Goal: Task Accomplishment & Management: Manage account settings

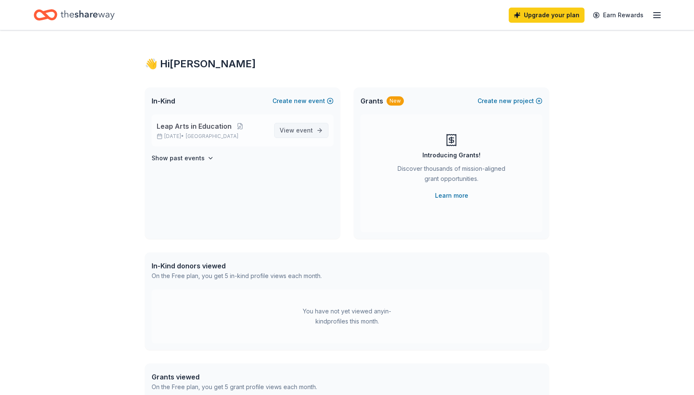
click at [300, 125] on span "View event" at bounding box center [295, 130] width 33 height 10
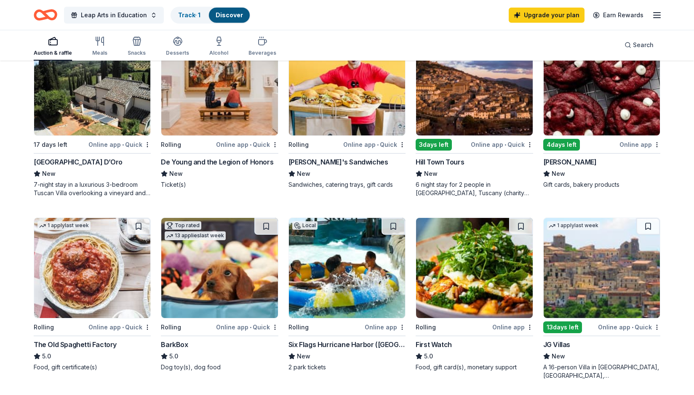
scroll to position [288, 0]
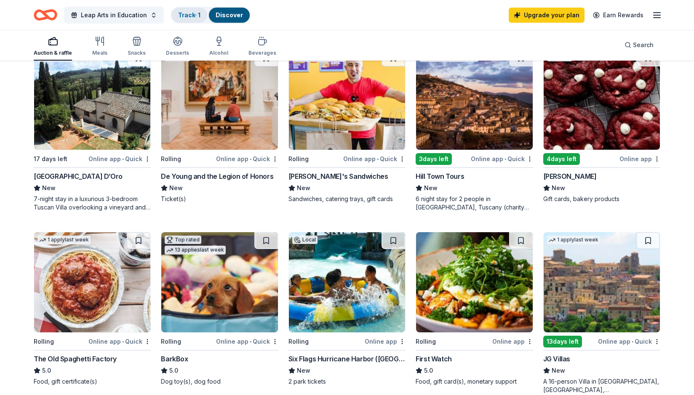
click at [180, 13] on link "Track · 1" at bounding box center [189, 14] width 22 height 7
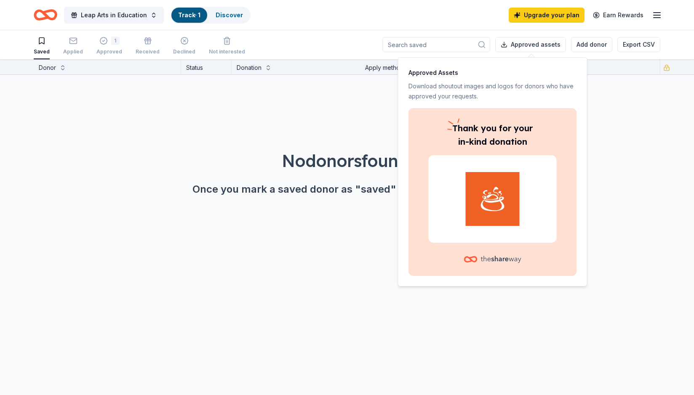
scroll to position [0, 0]
click at [143, 130] on div "No donors found. Once you mark a saved donor as "saved" they'll show up here." at bounding box center [347, 149] width 694 height 148
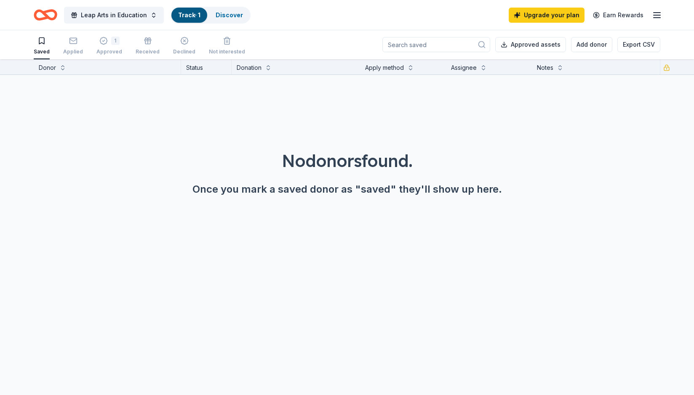
scroll to position [0, 0]
click at [72, 43] on rect "button" at bounding box center [72, 40] width 7 height 5
click at [102, 43] on icon "button" at bounding box center [103, 41] width 8 height 8
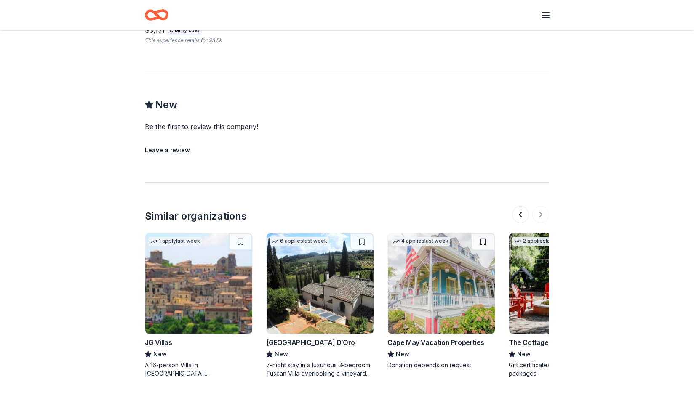
scroll to position [0, 67]
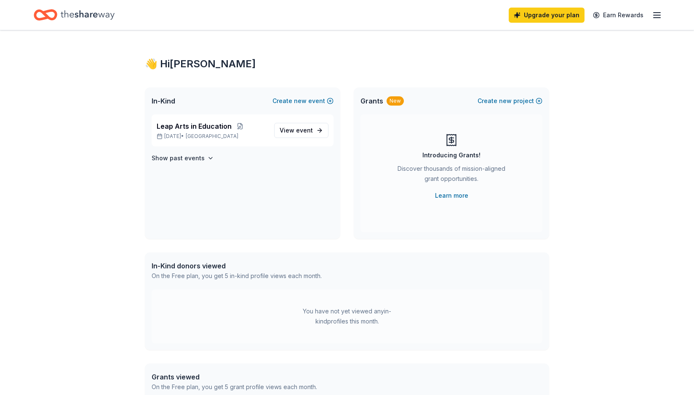
click at [656, 16] on icon "button" at bounding box center [656, 15] width 10 height 10
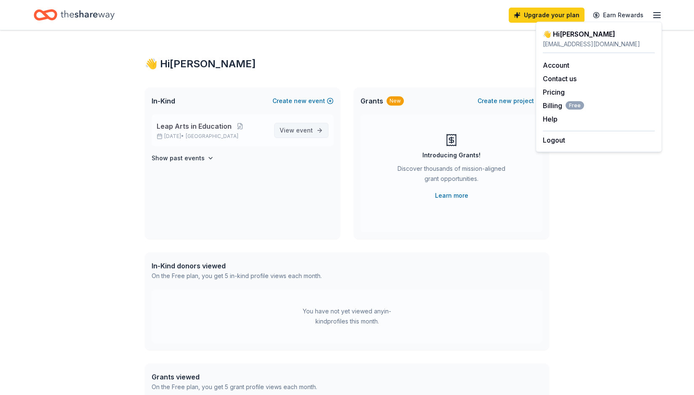
click at [308, 127] on span "event" at bounding box center [304, 130] width 17 height 7
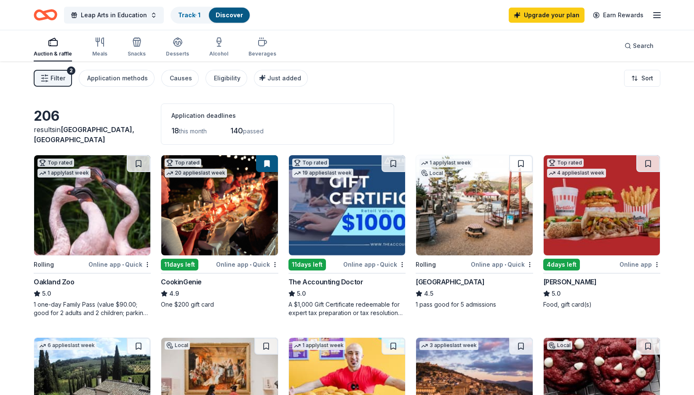
click at [656, 15] on line "button" at bounding box center [656, 15] width 7 height 0
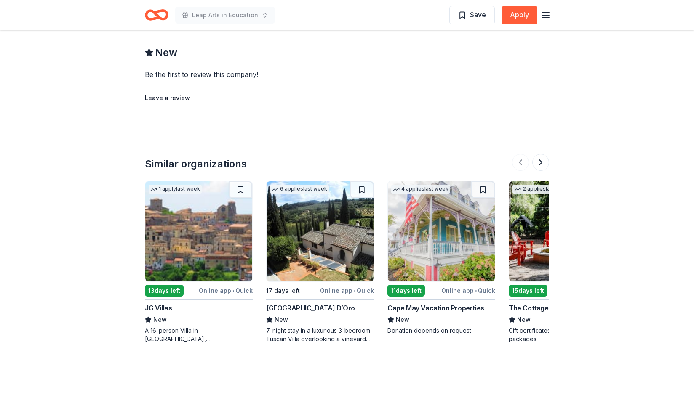
scroll to position [792, 0]
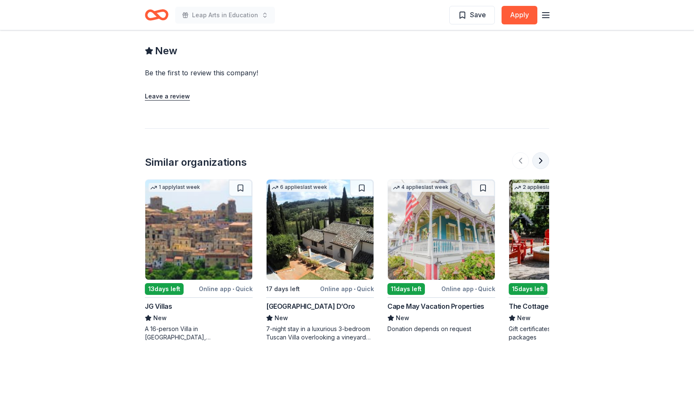
click at [537, 152] on button at bounding box center [540, 160] width 17 height 17
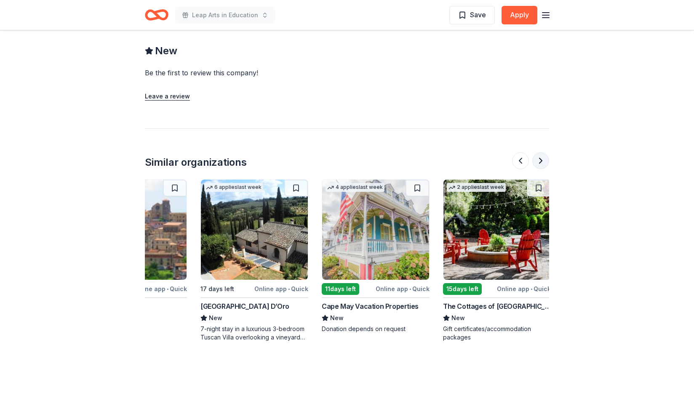
scroll to position [0, 67]
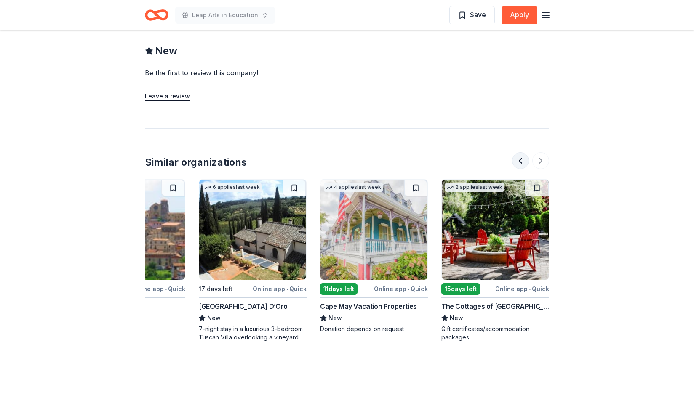
click at [516, 152] on button at bounding box center [520, 160] width 17 height 17
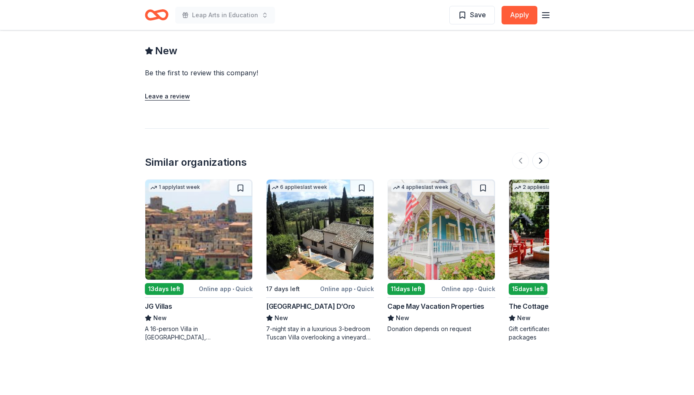
scroll to position [830, 0]
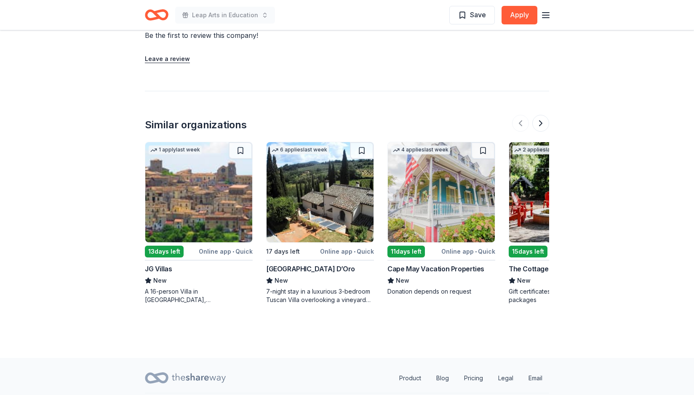
click at [517, 166] on img at bounding box center [562, 192] width 107 height 100
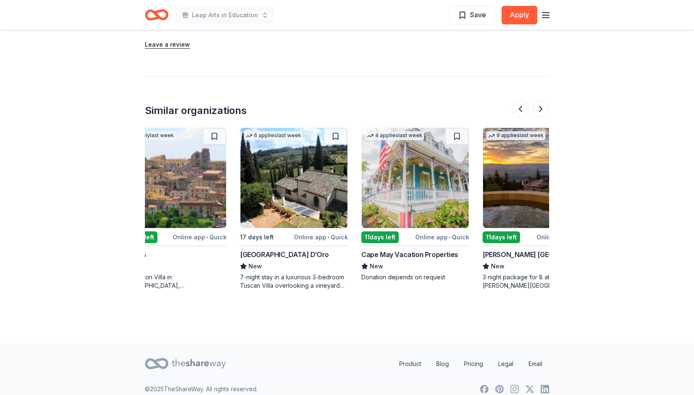
scroll to position [0, 67]
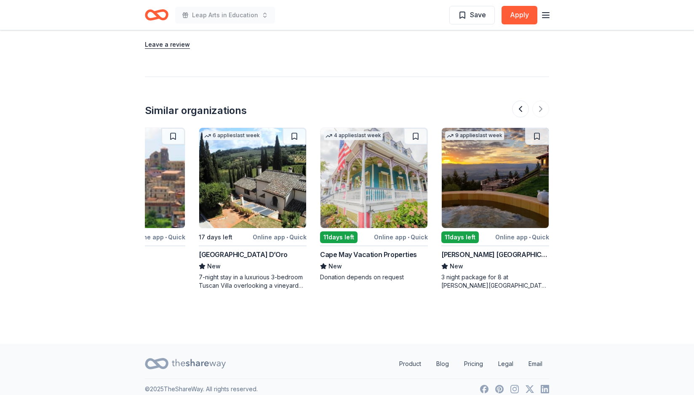
click at [540, 109] on div at bounding box center [530, 109] width 37 height 17
click at [515, 104] on button at bounding box center [520, 109] width 17 height 17
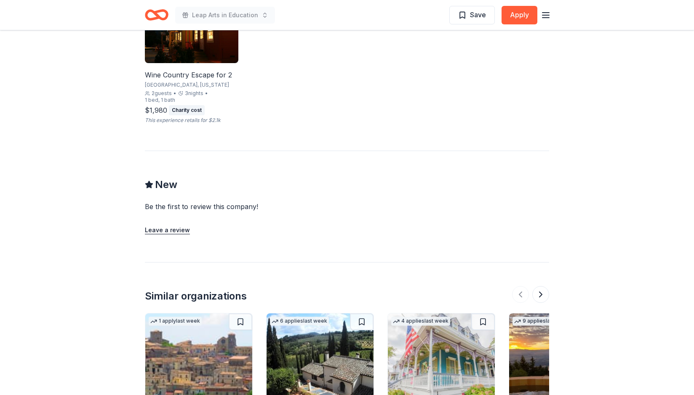
scroll to position [606, 0]
